Goal: Transaction & Acquisition: Purchase product/service

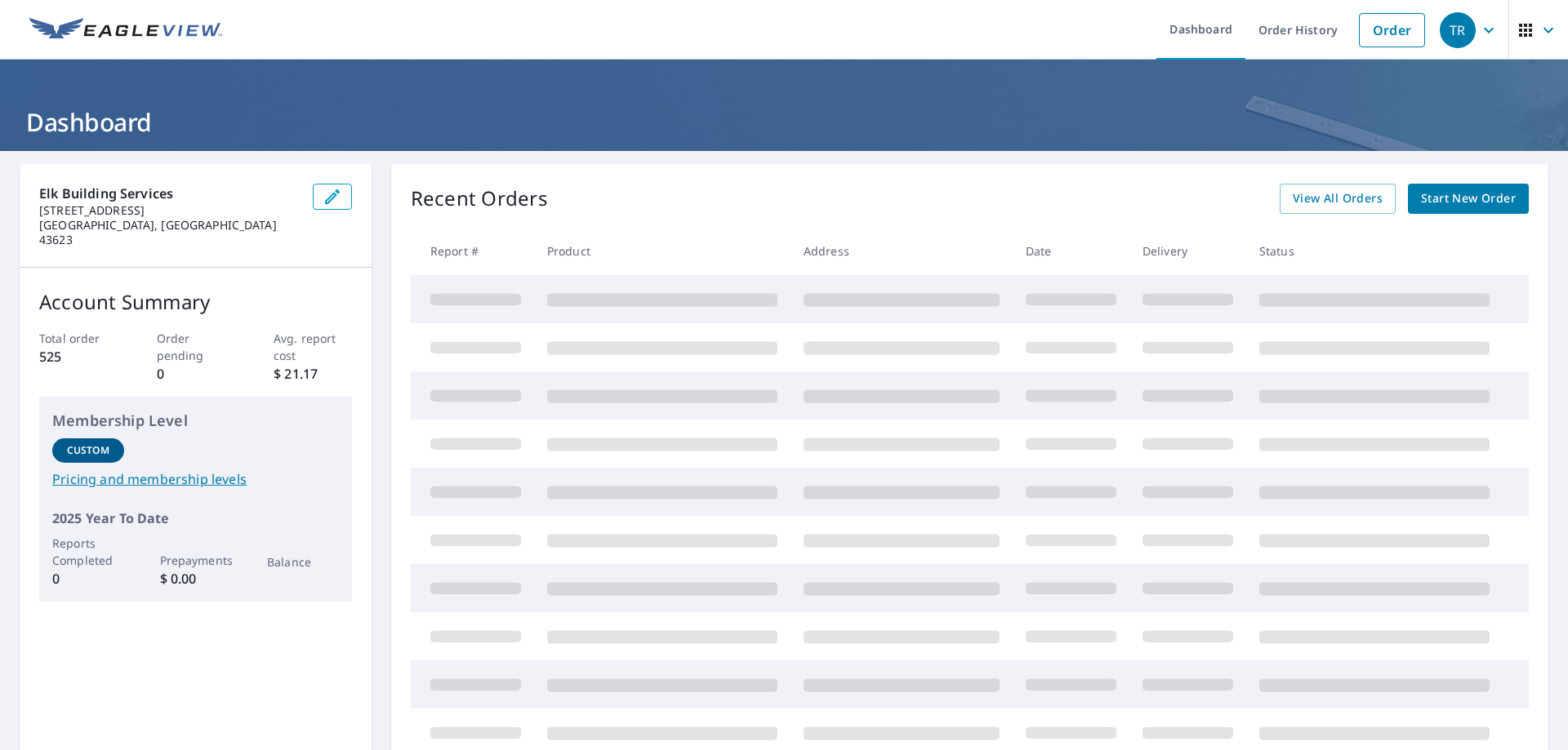
click at [1437, 194] on span "Start New Order" at bounding box center [1468, 199] width 95 height 21
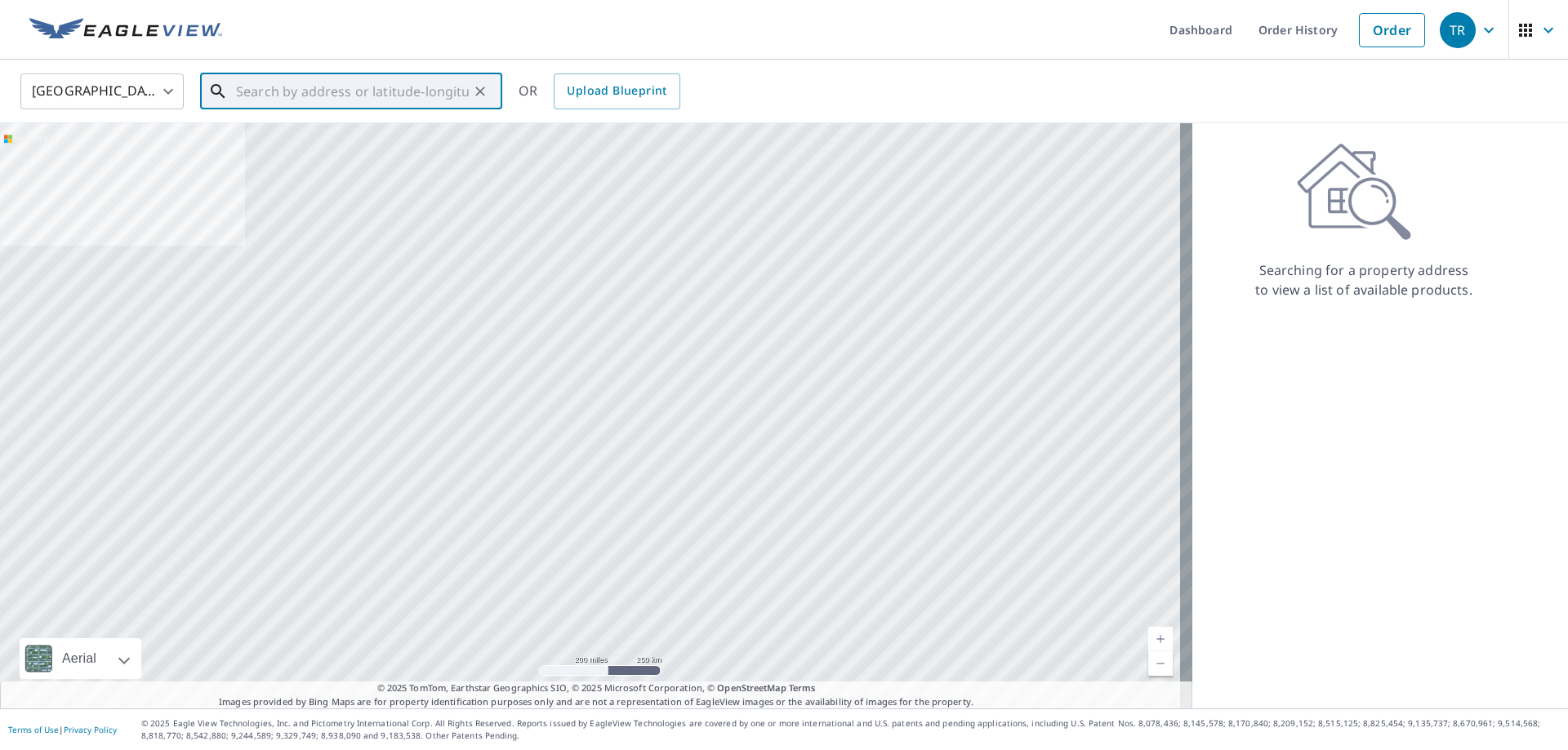
click at [320, 96] on input "text" at bounding box center [352, 91] width 232 height 45
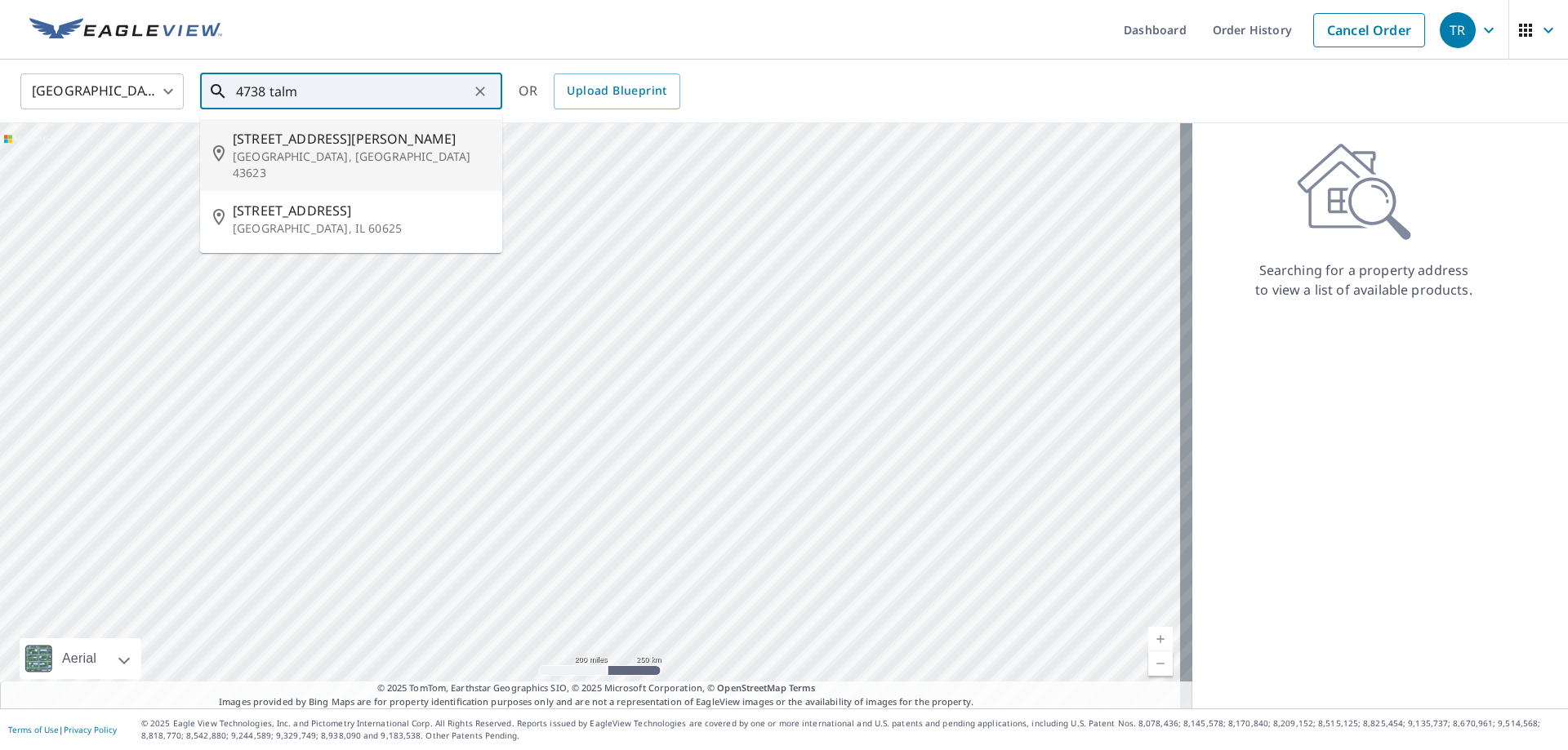
click at [306, 134] on span "[STREET_ADDRESS][PERSON_NAME]" at bounding box center [360, 138] width 256 height 20
type input "[STREET_ADDRESS][PERSON_NAME]"
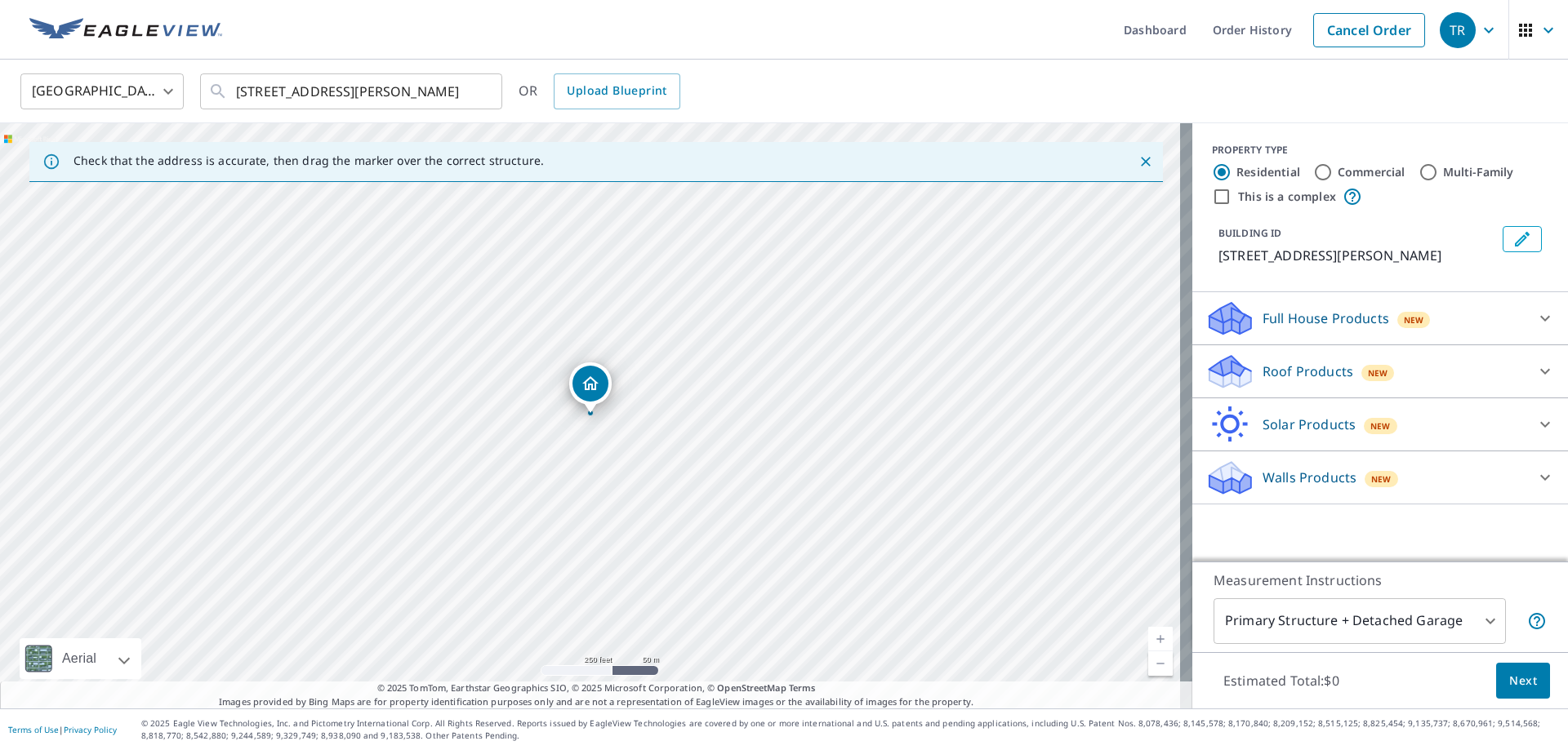
click at [1308, 373] on p "Roof Products" at bounding box center [1308, 372] width 91 height 20
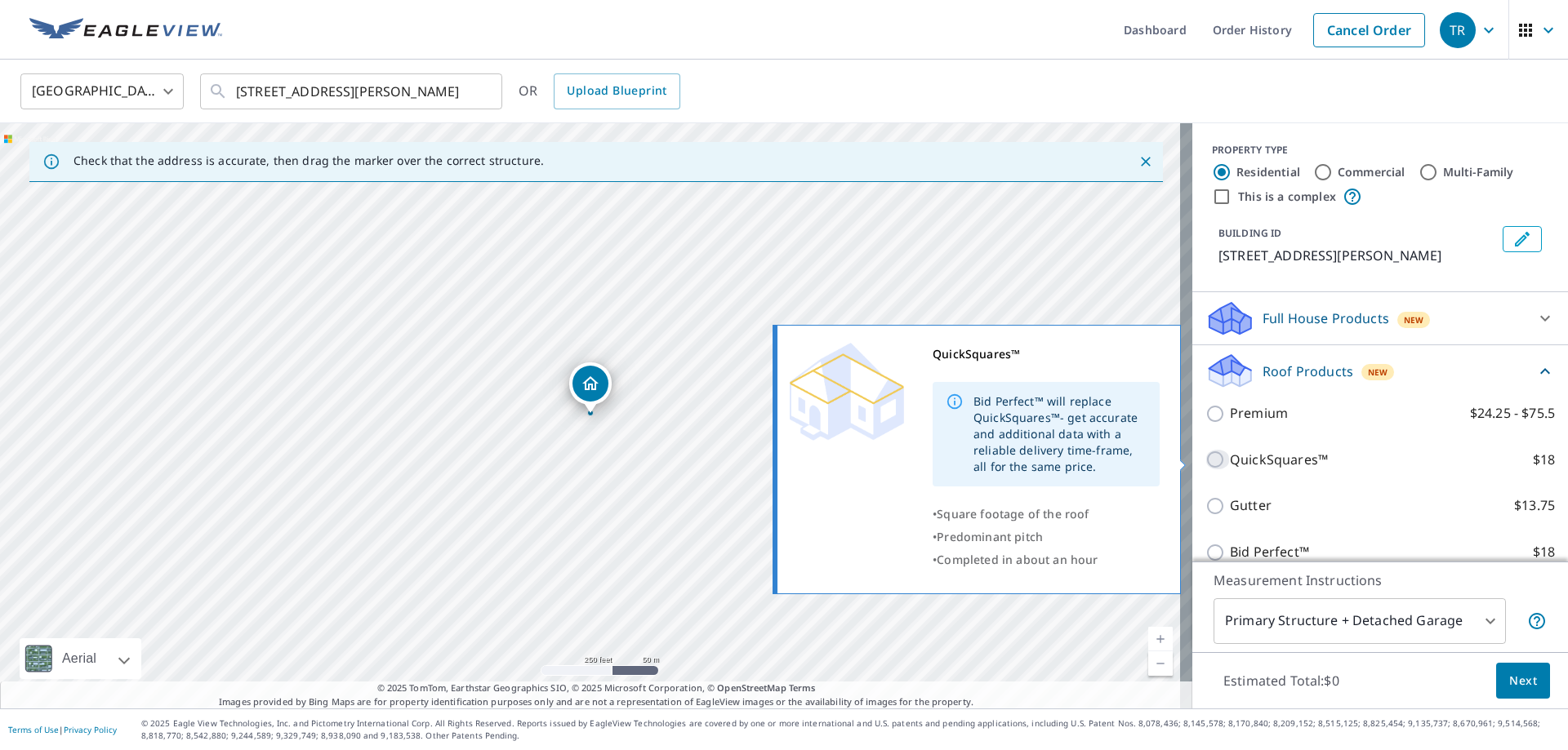
click at [1205, 455] on input "QuickSquares™ $18" at bounding box center [1217, 459] width 25 height 20
checkbox input "true"
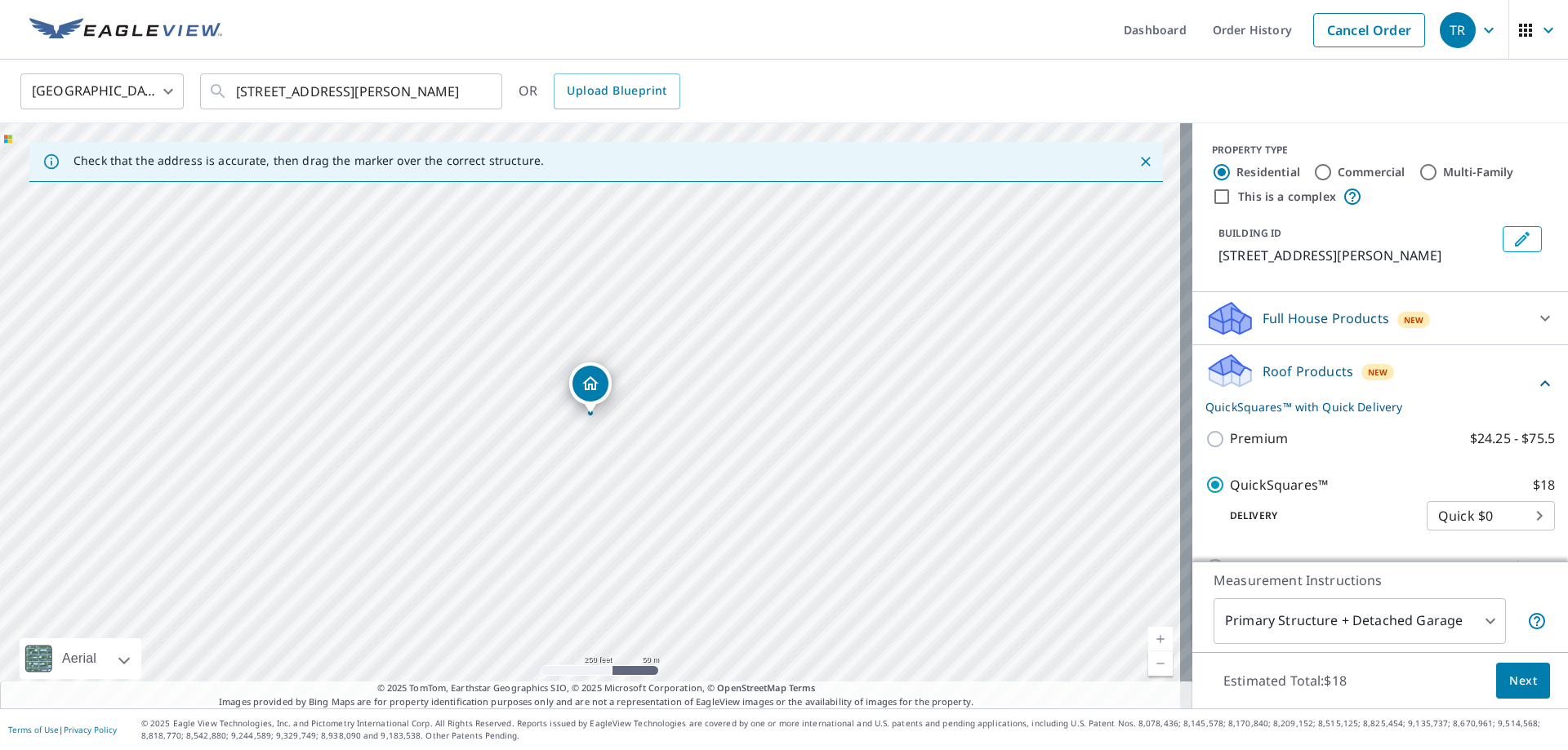
click at [1515, 691] on button "Next" at bounding box center [1523, 681] width 54 height 37
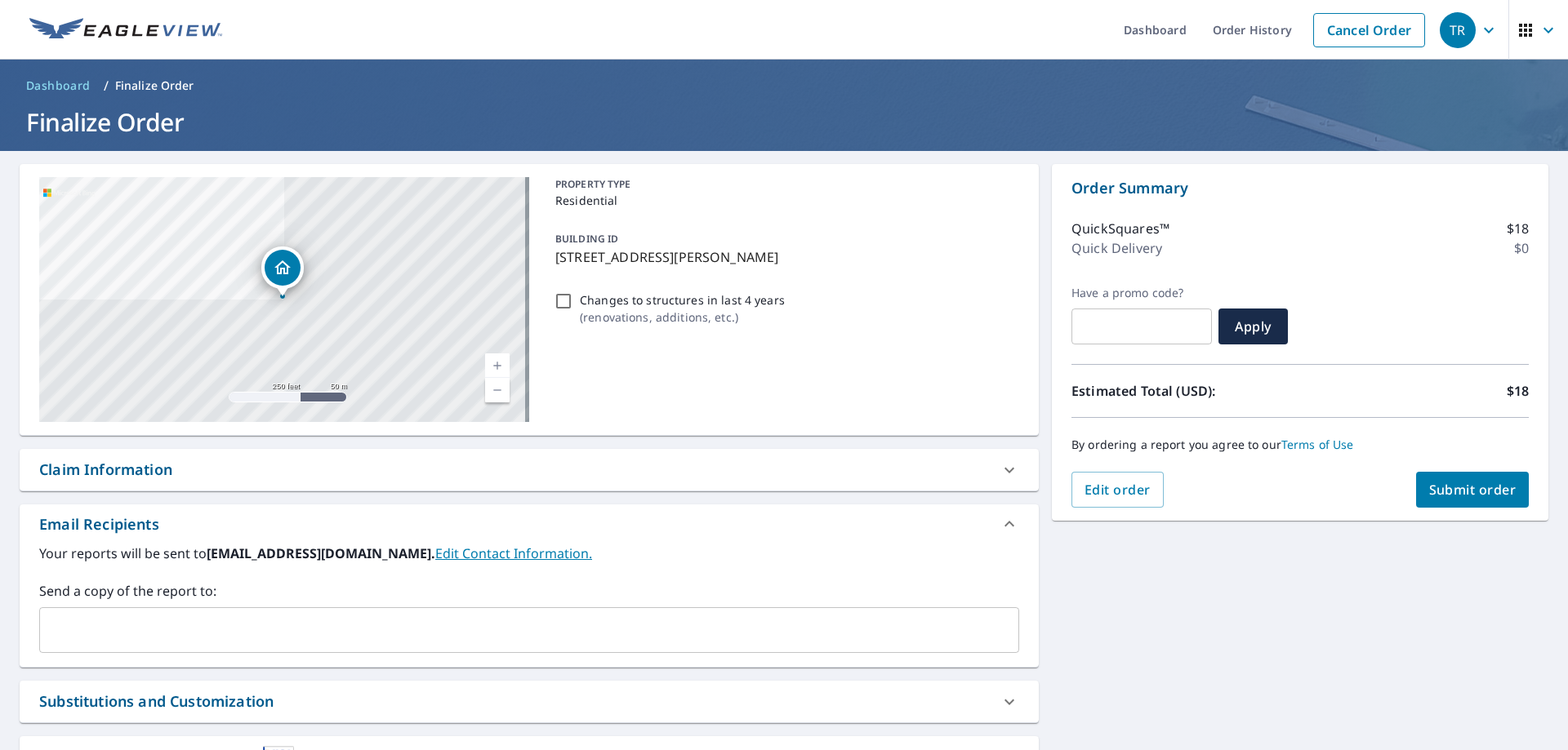
click at [118, 632] on input "text" at bounding box center [516, 629] width 940 height 31
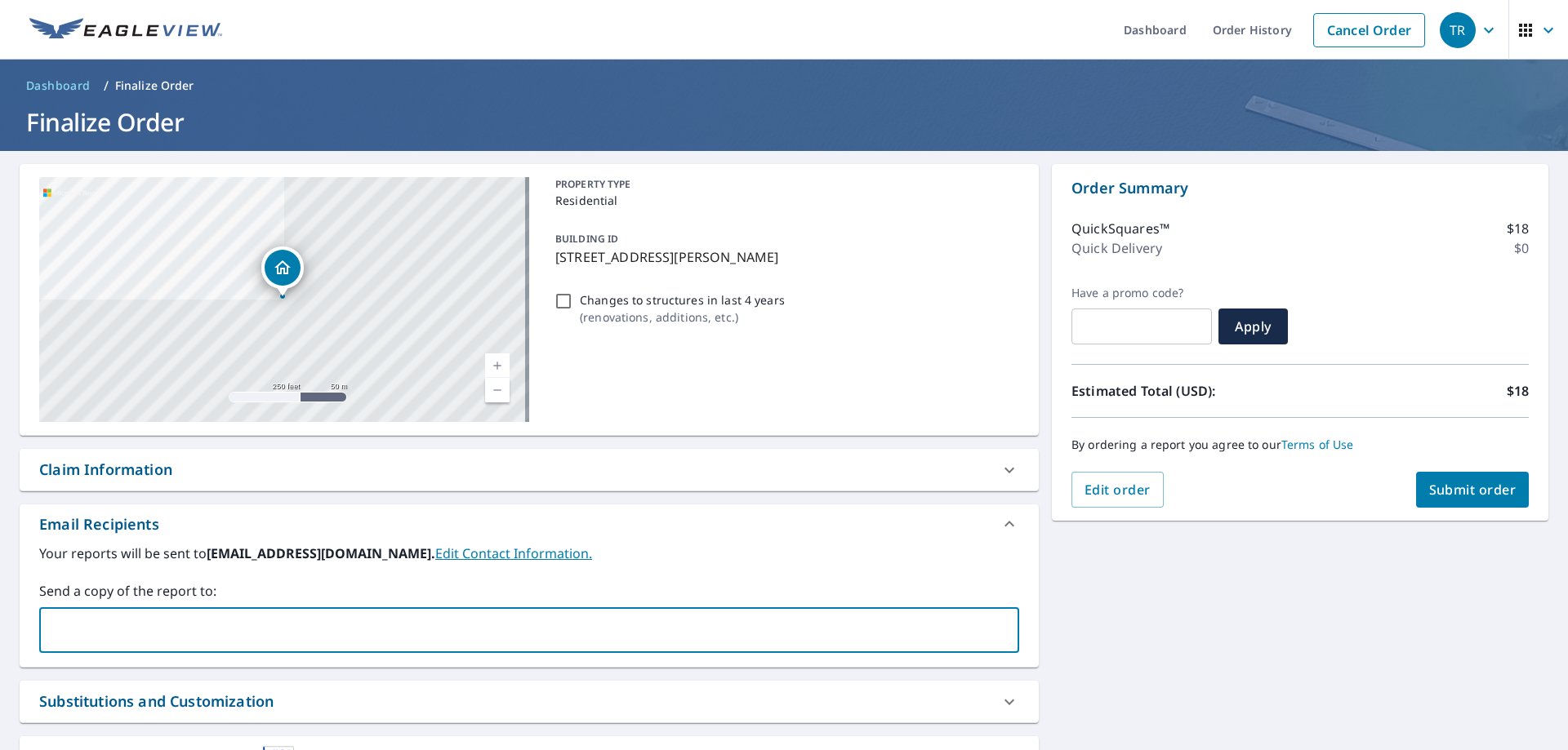
type input "r"
type input "[EMAIL_ADDRESS][DOMAIN_NAME]"
click at [608, 433] on div "[STREET_ADDRESS][PERSON_NAME] Aerial Road A standard road map Aerial A detailed…" at bounding box center [529, 299] width 1019 height 272
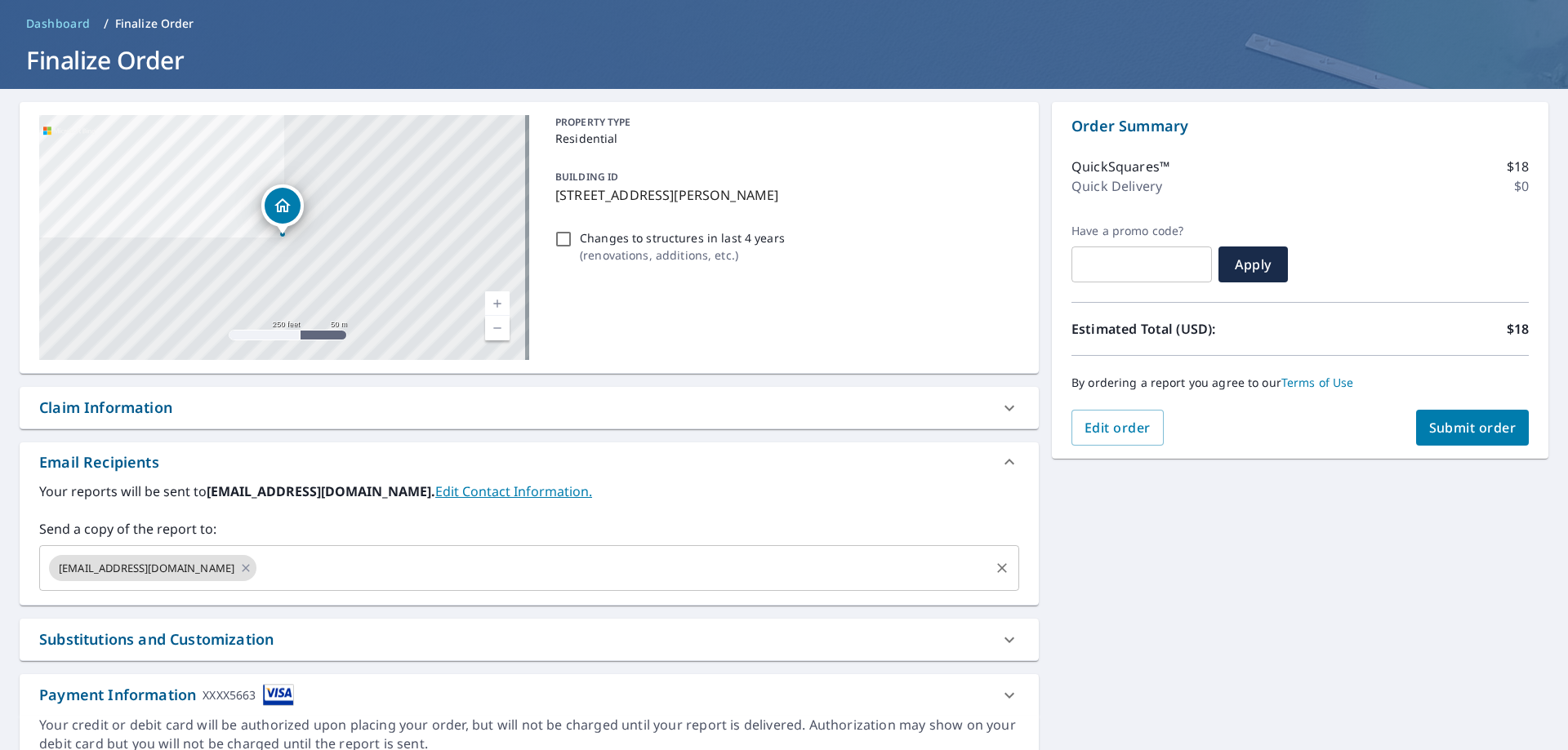
scroll to position [133, 0]
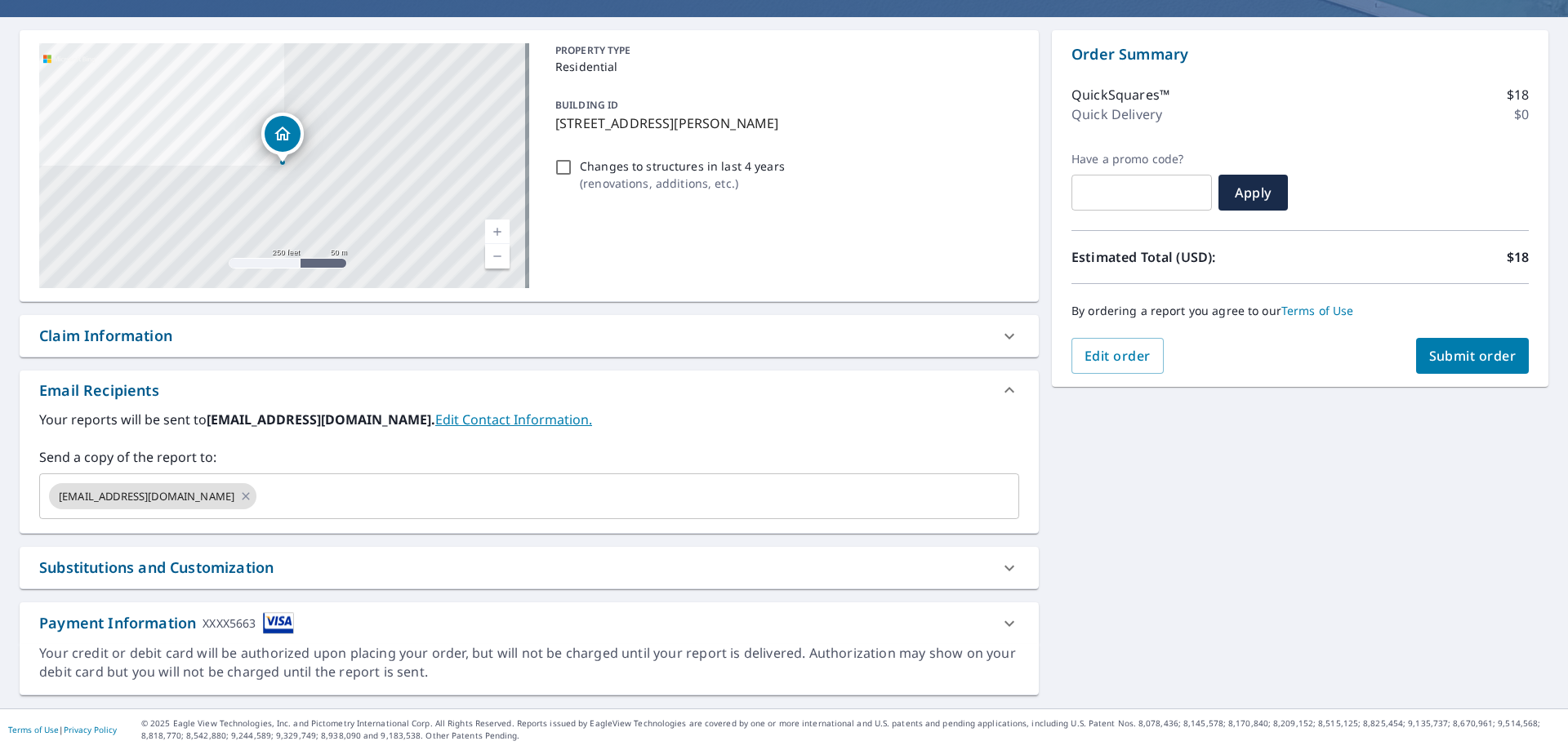
click at [1478, 357] on span "Submit order" at bounding box center [1472, 356] width 87 height 18
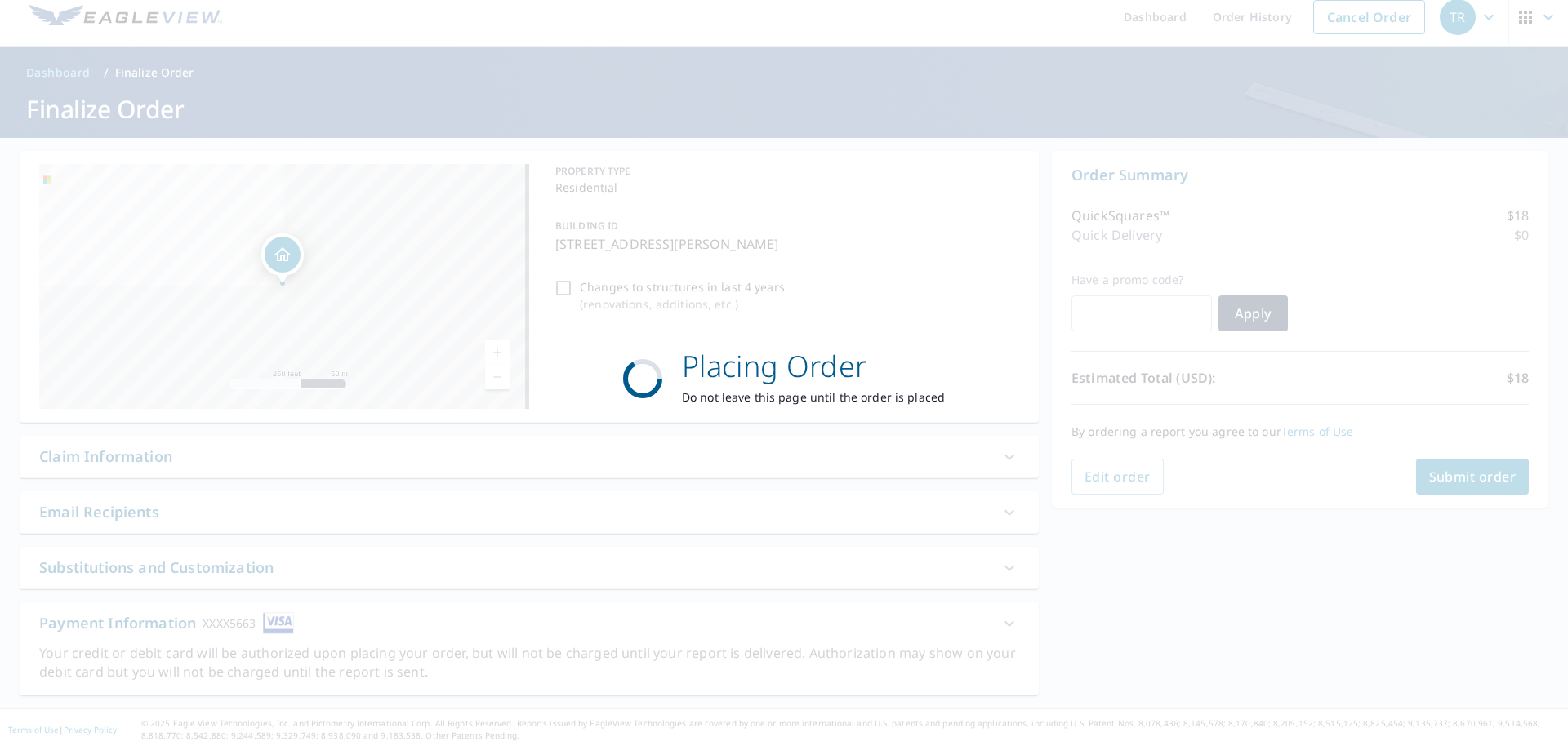
scroll to position [13, 0]
